Goal: Task Accomplishment & Management: Manage account settings

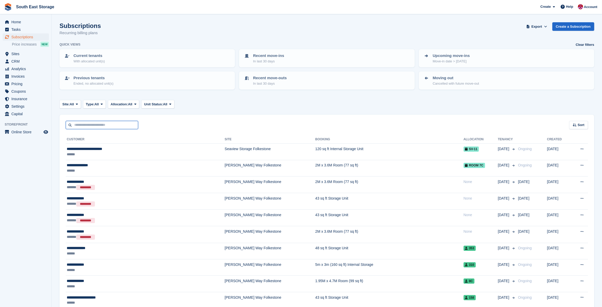
click at [88, 124] on input "text" at bounding box center [102, 125] width 72 height 9
click at [176, 120] on div "Sort Sort by Customer name Date created Move in date Move out date Created (old…" at bounding box center [327, 122] width 535 height 15
click at [89, 124] on input "text" at bounding box center [102, 125] width 72 height 9
click at [182, 118] on div "Sort Sort by Customer name Date created Move in date Move out date Created (old…" at bounding box center [327, 122] width 535 height 15
click at [181, 121] on div "Sort Sort by Customer name Date created Move in date Move out date Created (old…" at bounding box center [327, 122] width 535 height 15
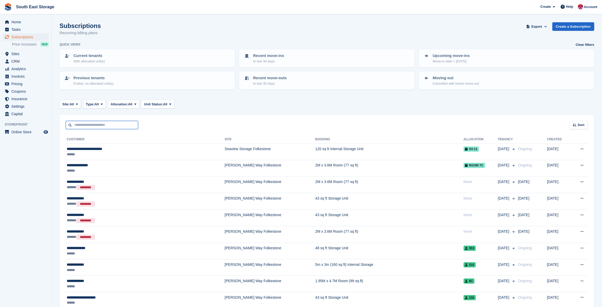
click at [97, 124] on input "text" at bounding box center [102, 125] width 72 height 9
type input "*******"
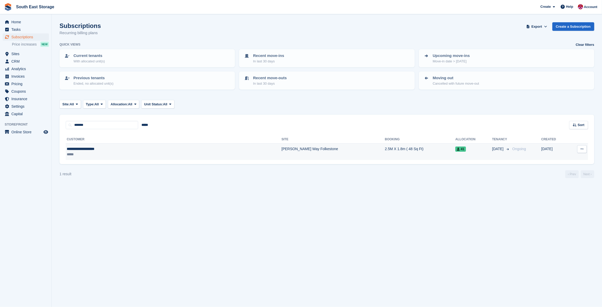
click at [97, 148] on div "**********" at bounding box center [125, 148] width 117 height 5
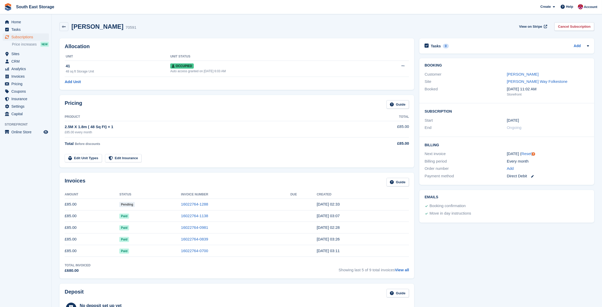
click at [245, 43] on div "Allocation Unit Unit Status 41 48 sq ft Storage Unit Occupied Auto access grant…" at bounding box center [237, 64] width 355 height 52
click at [222, 37] on div "Allocation Unit Unit Status 41 48 sq ft Storage Unit Occupied Auto access grant…" at bounding box center [237, 64] width 360 height 57
click at [65, 26] on icon at bounding box center [64, 27] width 4 height 4
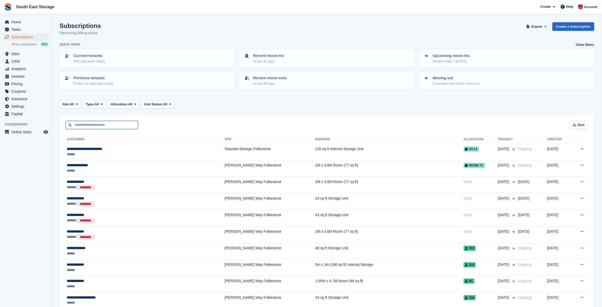
click at [95, 126] on input "text" at bounding box center [102, 125] width 72 height 9
type input "***"
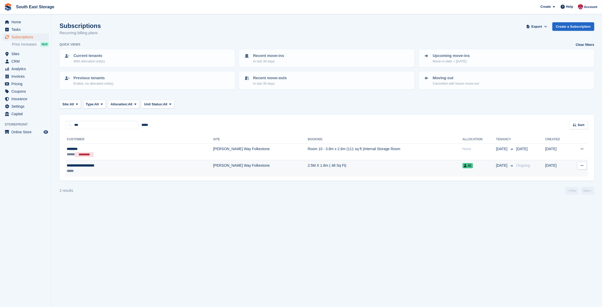
click at [134, 166] on div "**********" at bounding box center [110, 165] width 87 height 5
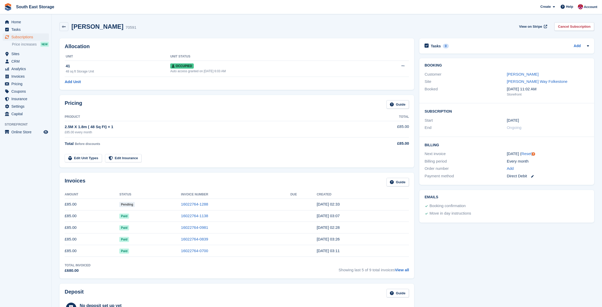
click at [203, 110] on div "Pricing Guide" at bounding box center [237, 106] width 345 height 12
click at [65, 26] on icon at bounding box center [64, 27] width 4 height 4
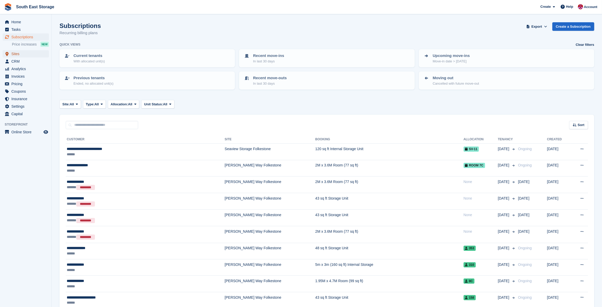
click at [16, 53] on span "Sites" at bounding box center [26, 53] width 31 height 7
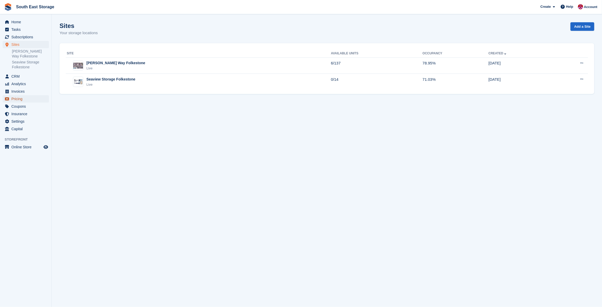
click at [19, 95] on span "Pricing" at bounding box center [26, 98] width 31 height 7
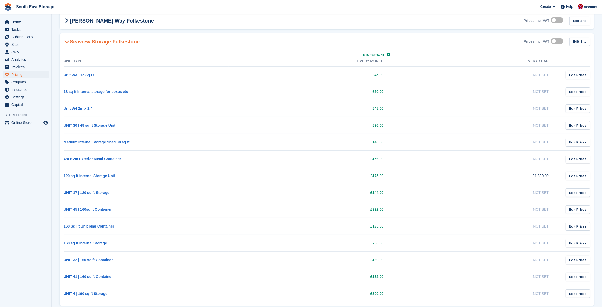
scroll to position [52, 0]
click at [404, 229] on td "Not Set" at bounding box center [476, 226] width 165 height 17
click at [128, 224] on td "160 Sq Ft Shipping Container" at bounding box center [146, 226] width 165 height 17
click at [403, 225] on td "Not Set" at bounding box center [476, 226] width 165 height 17
click at [148, 225] on td "160 Sq Ft Shipping Container" at bounding box center [146, 226] width 165 height 17
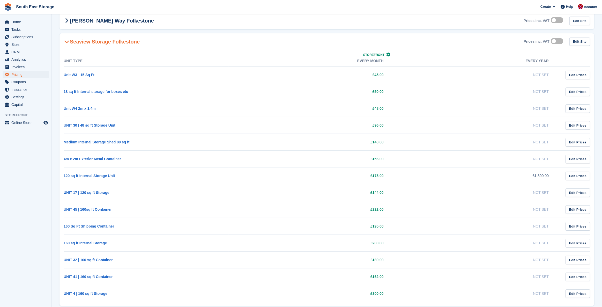
click at [409, 227] on td "Not Set" at bounding box center [476, 226] width 165 height 17
click at [134, 223] on td "160 Sq Ft Shipping Container" at bounding box center [146, 226] width 165 height 17
click at [434, 229] on td "Not Set" at bounding box center [476, 226] width 165 height 17
click at [166, 228] on td "160 Sq Ft Shipping Container" at bounding box center [146, 226] width 165 height 17
click at [178, 27] on Folkestone-1935 "Ross Way Folkestone Prices inc. VAT Edit Site" at bounding box center [327, 20] width 535 height 17
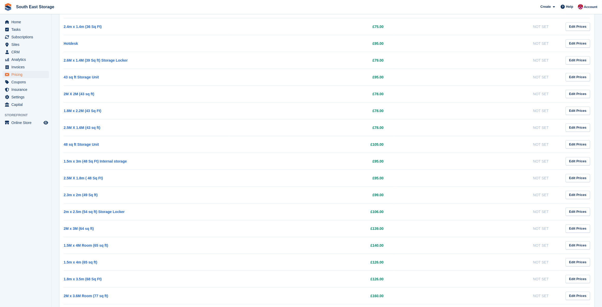
scroll to position [203, 0]
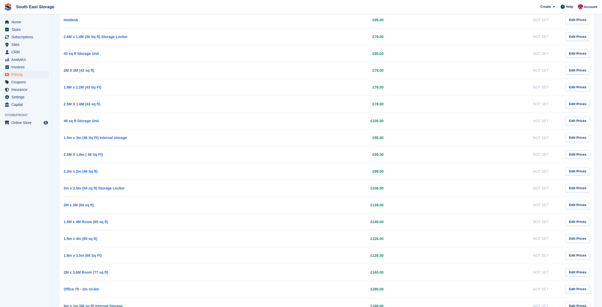
click at [396, 205] on td "Not Set" at bounding box center [476, 204] width 165 height 17
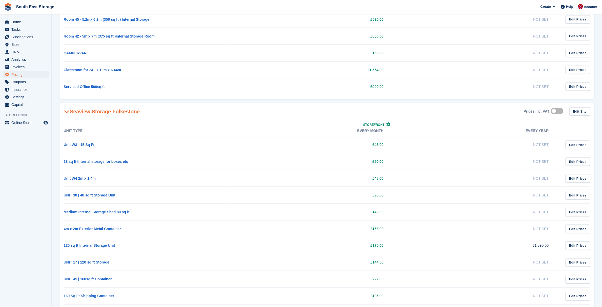
scroll to position [939, 0]
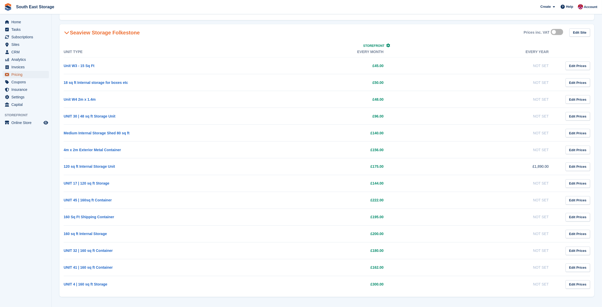
click at [16, 73] on span "Pricing" at bounding box center [26, 74] width 31 height 7
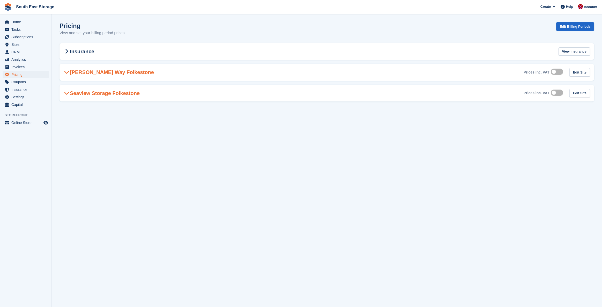
scroll to position [0, 0]
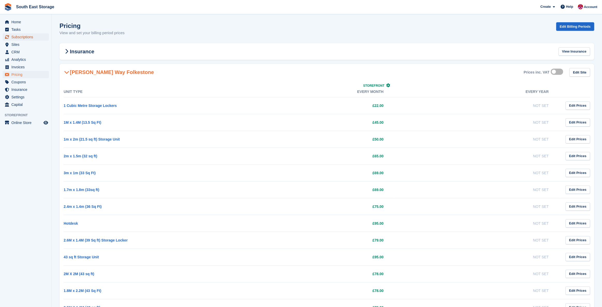
click at [16, 35] on span "Subscriptions" at bounding box center [26, 36] width 31 height 7
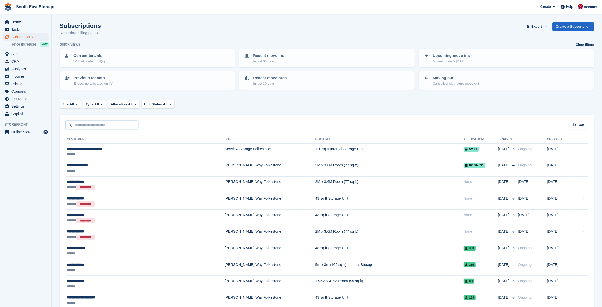
click at [84, 128] on input "text" at bounding box center [102, 125] width 72 height 9
type input "***"
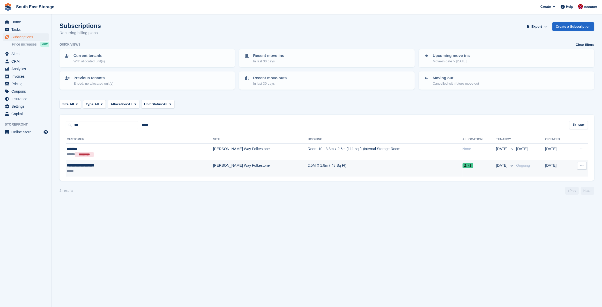
click at [125, 163] on div "**********" at bounding box center [110, 165] width 87 height 5
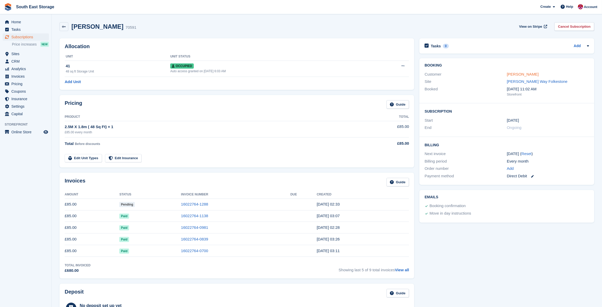
click at [530, 75] on link "[PERSON_NAME]" at bounding box center [523, 74] width 32 height 4
